Goal: Go to known website: Go to known website

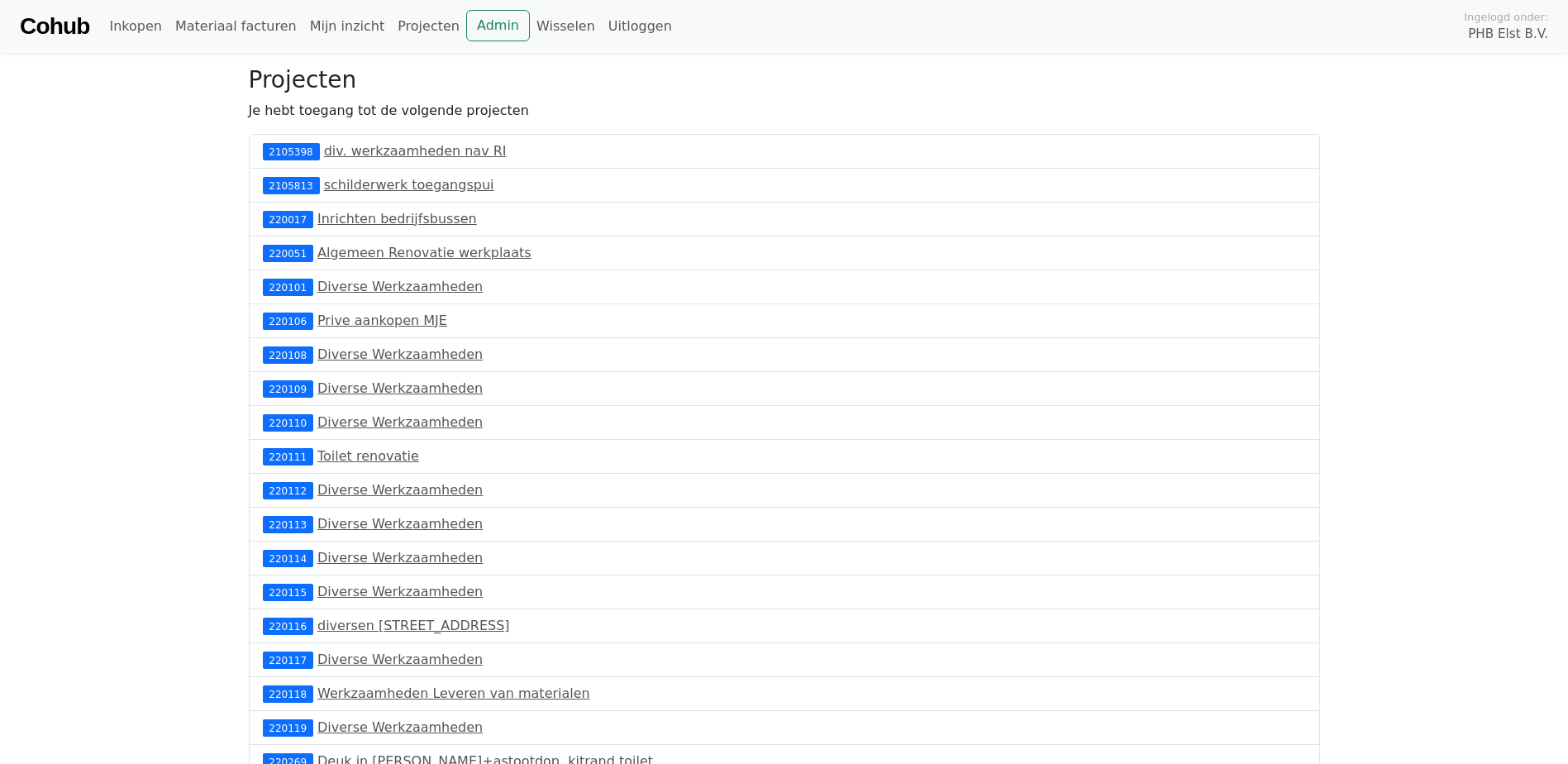
click at [55, 29] on link "Cohub" at bounding box center [55, 26] width 70 height 40
click at [466, 30] on link "Admin" at bounding box center [498, 25] width 64 height 31
